Goal: Information Seeking & Learning: Learn about a topic

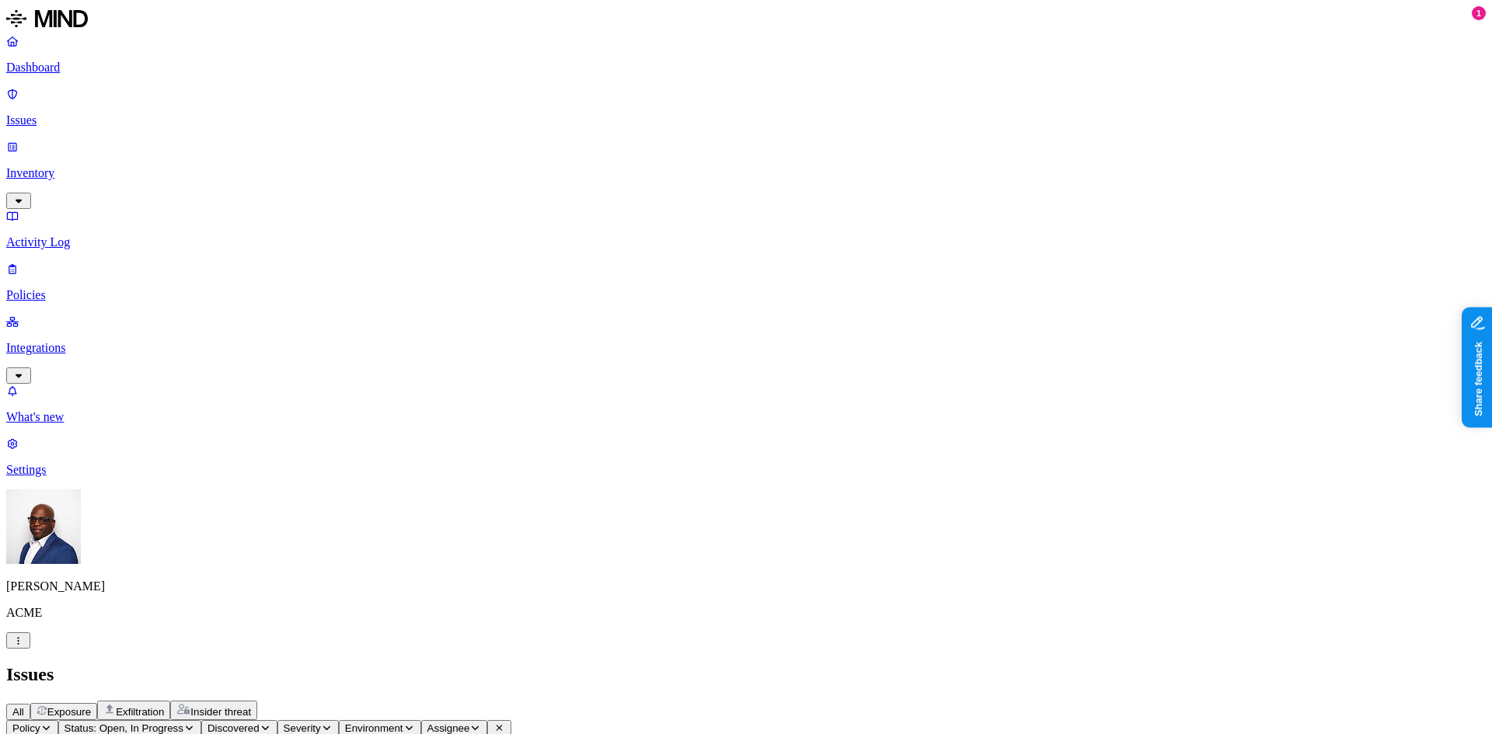
click at [64, 67] on p "Dashboard" at bounding box center [745, 68] width 1479 height 14
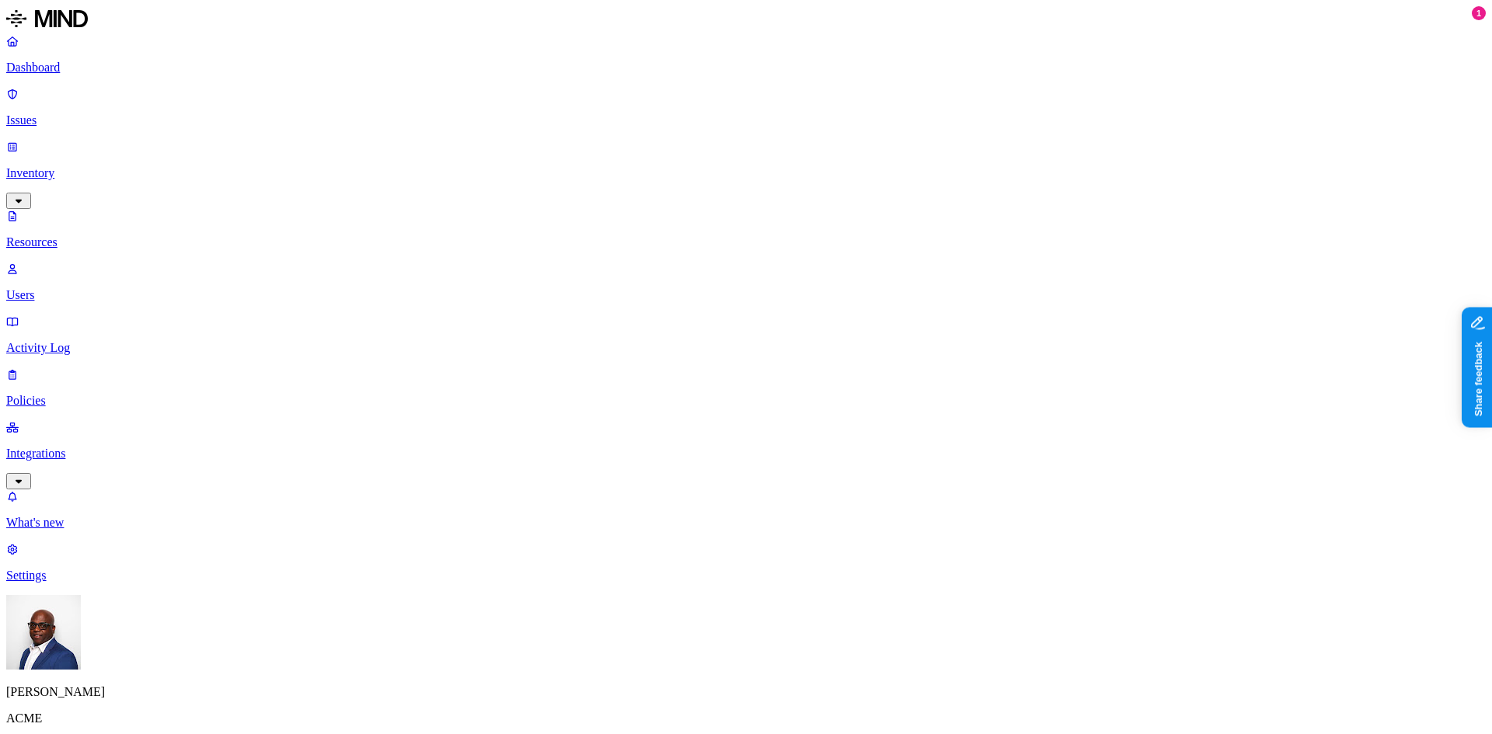
click at [464, 140] on button "button" at bounding box center [470, 137] width 12 height 5
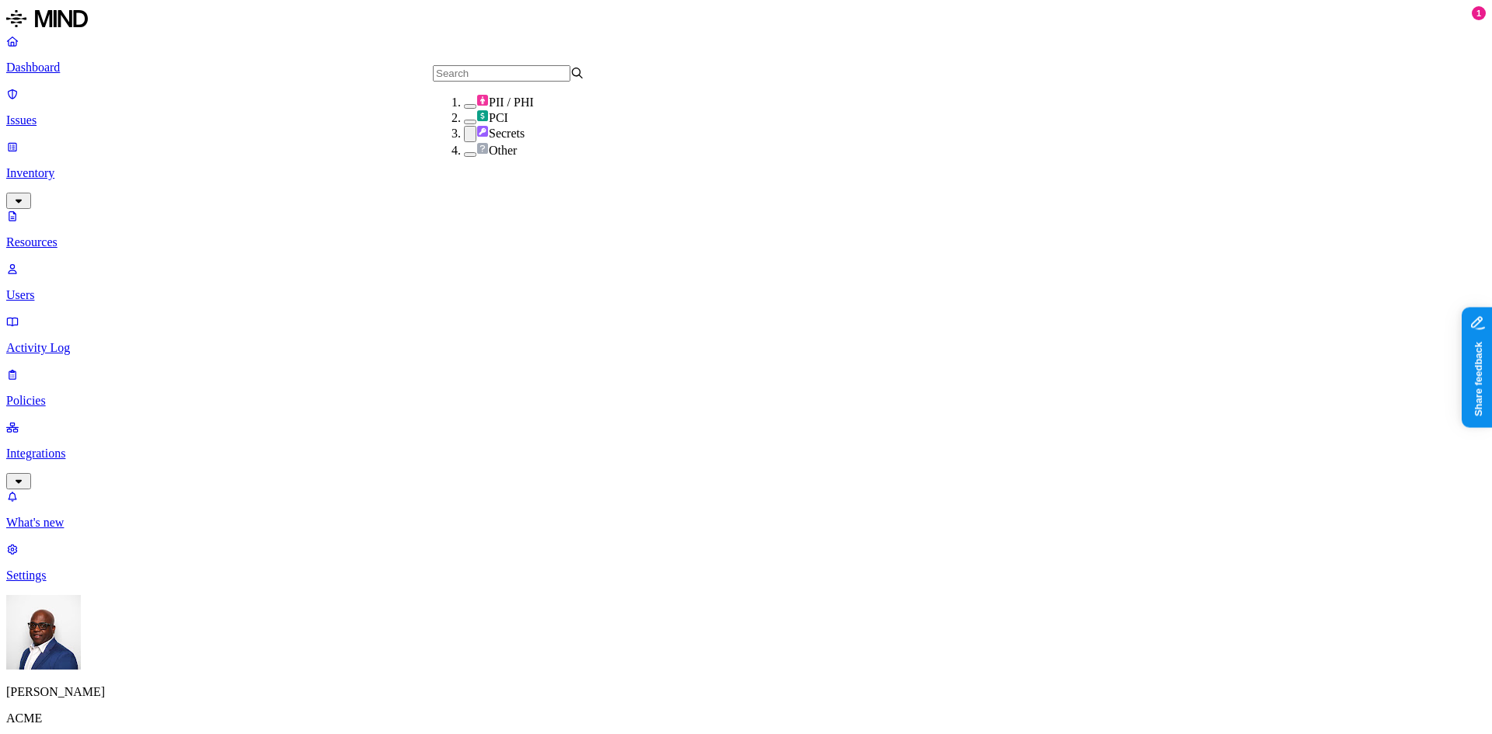
click at [464, 109] on button "button" at bounding box center [470, 106] width 12 height 5
click at [464, 126] on button "button" at bounding box center [470, 123] width 12 height 5
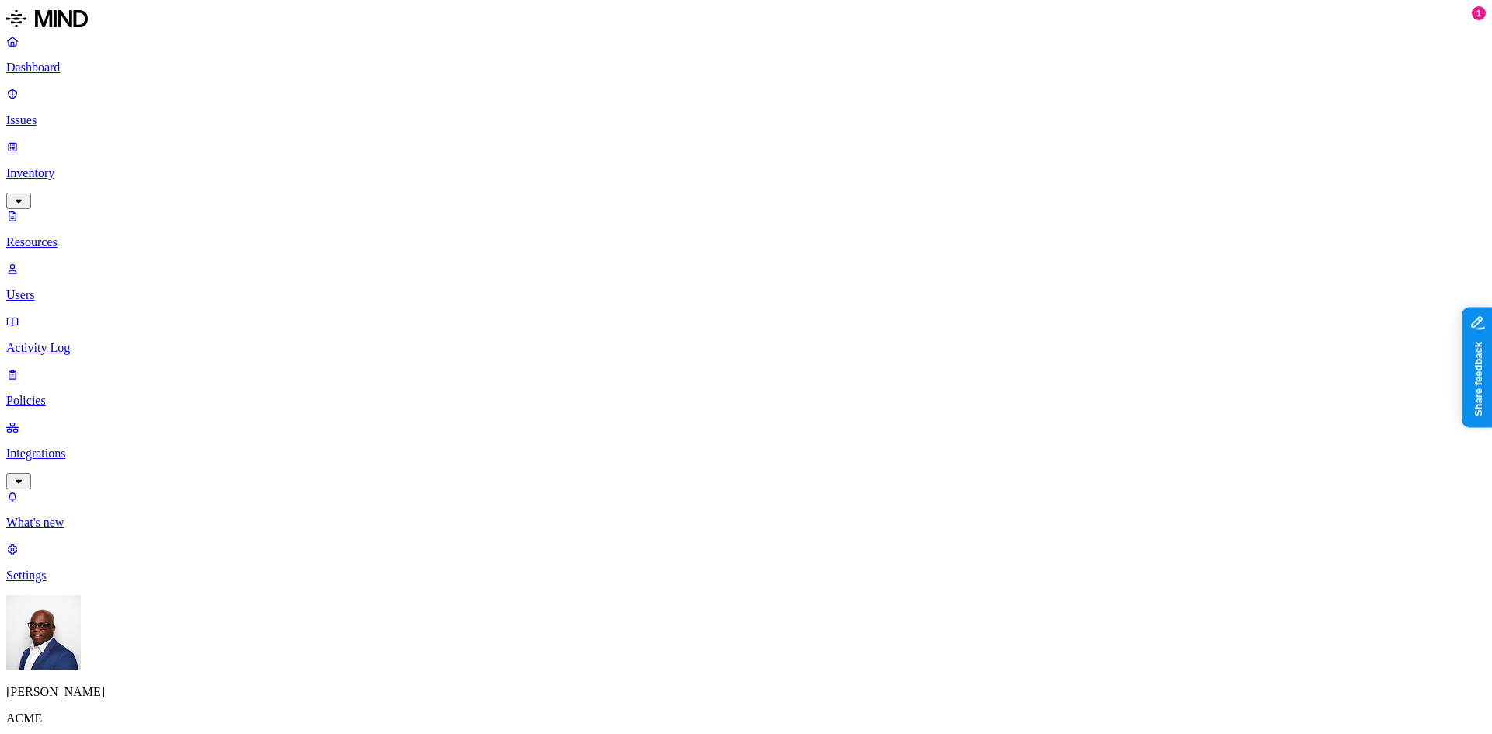
click at [464, 160] on button "button" at bounding box center [470, 157] width 12 height 5
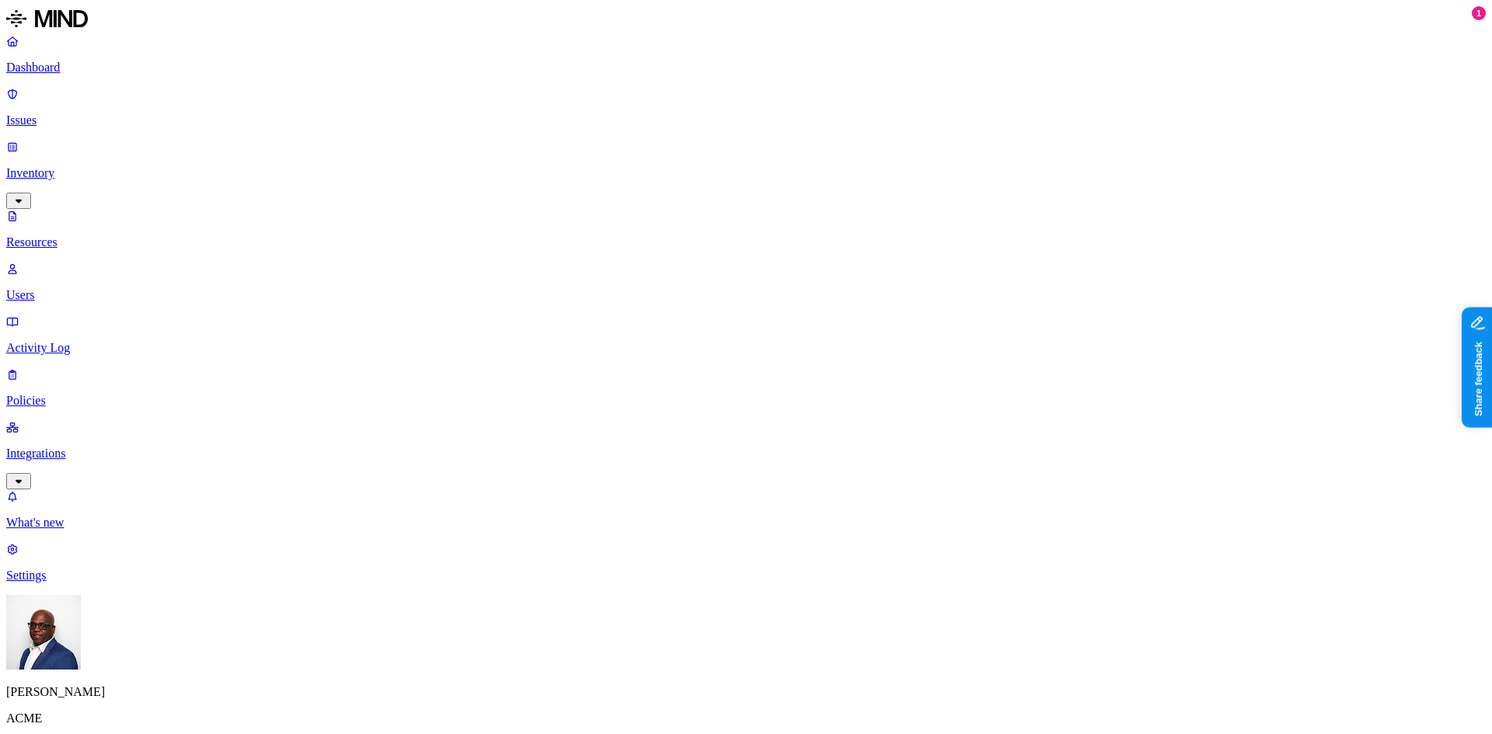
drag, startPoint x: 1058, startPoint y: 88, endPoint x: 1164, endPoint y: 100, distance: 106.4
drag, startPoint x: 1164, startPoint y: 85, endPoint x: 1292, endPoint y: 96, distance: 128.6
